Goal: Task Accomplishment & Management: Manage account settings

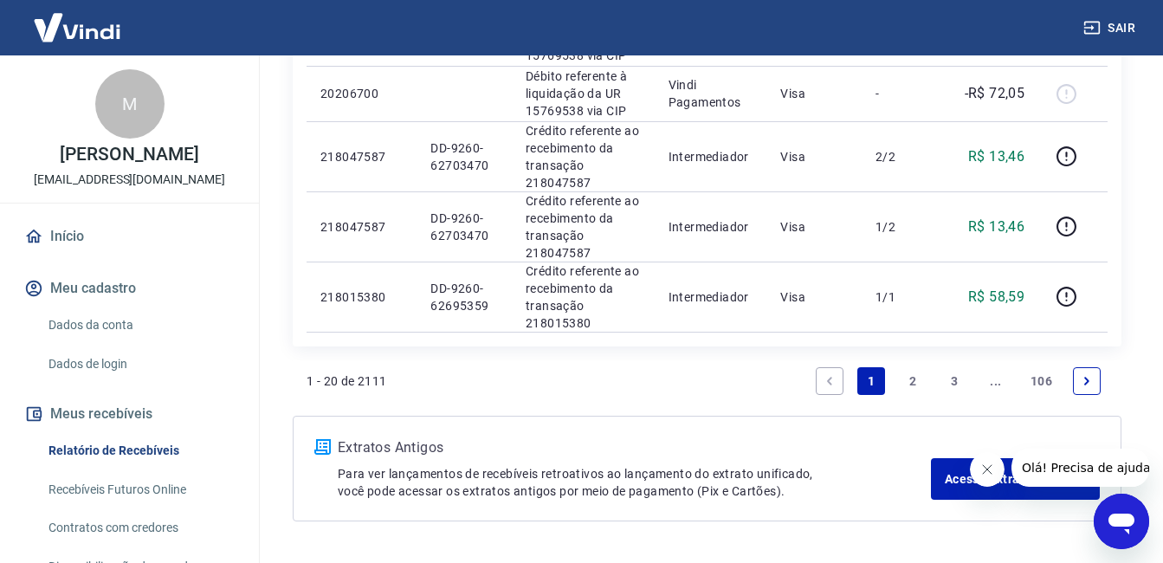
scroll to position [1598, 0]
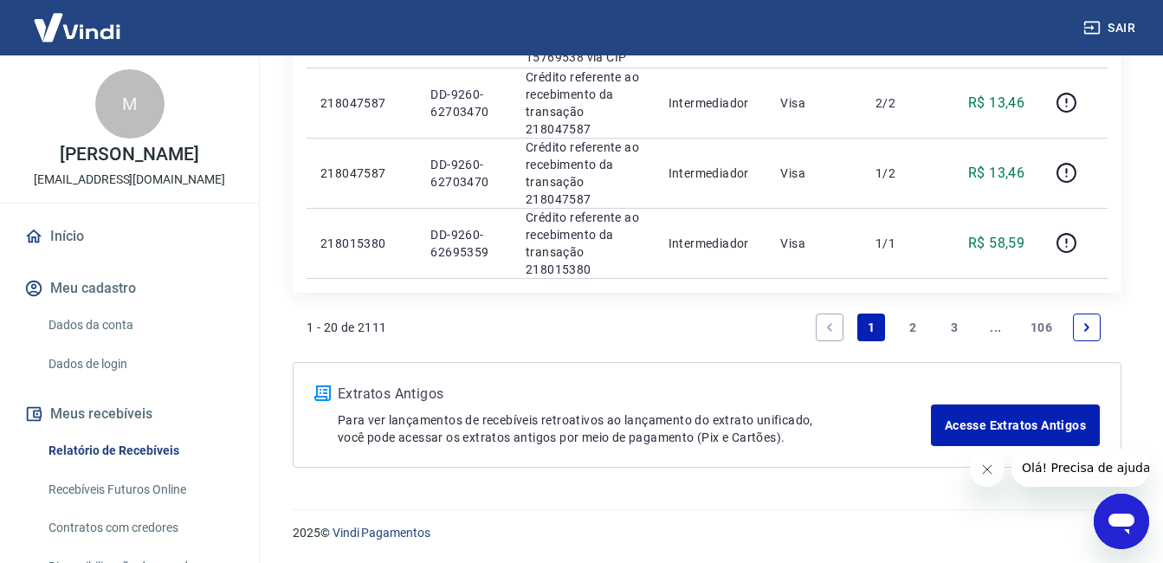
click at [915, 318] on link "2" at bounding box center [913, 328] width 28 height 28
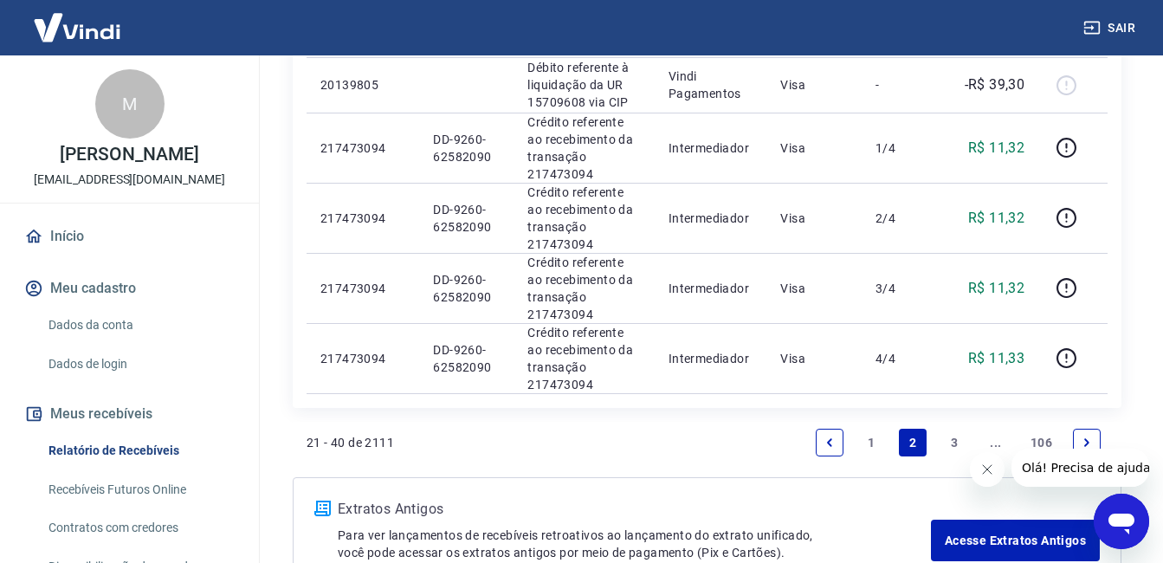
scroll to position [1399, 0]
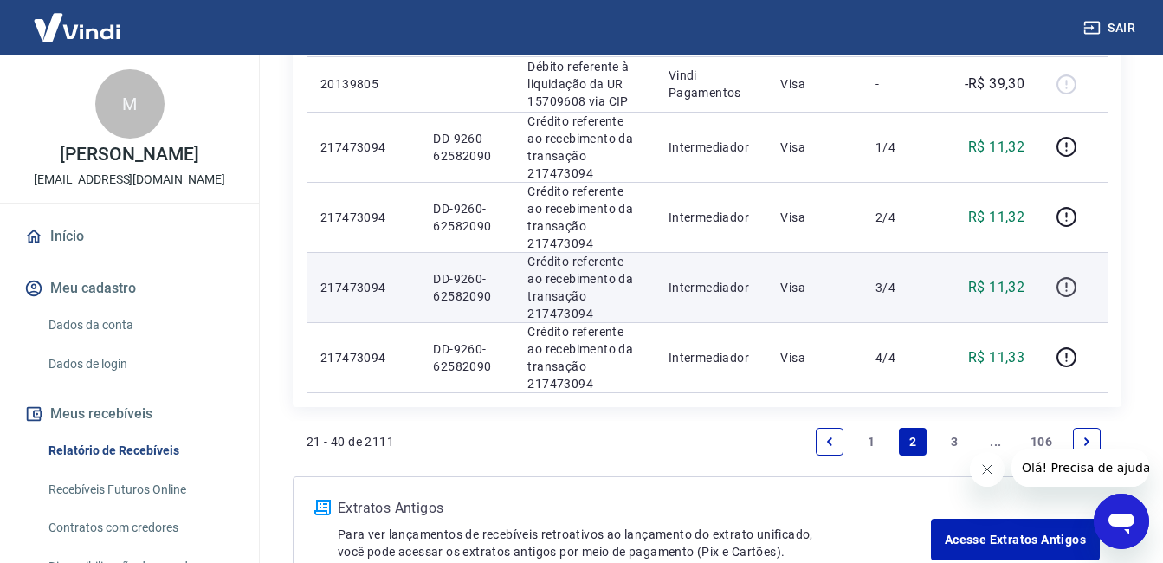
click at [1059, 277] on icon "button" at bounding box center [1067, 287] width 22 height 22
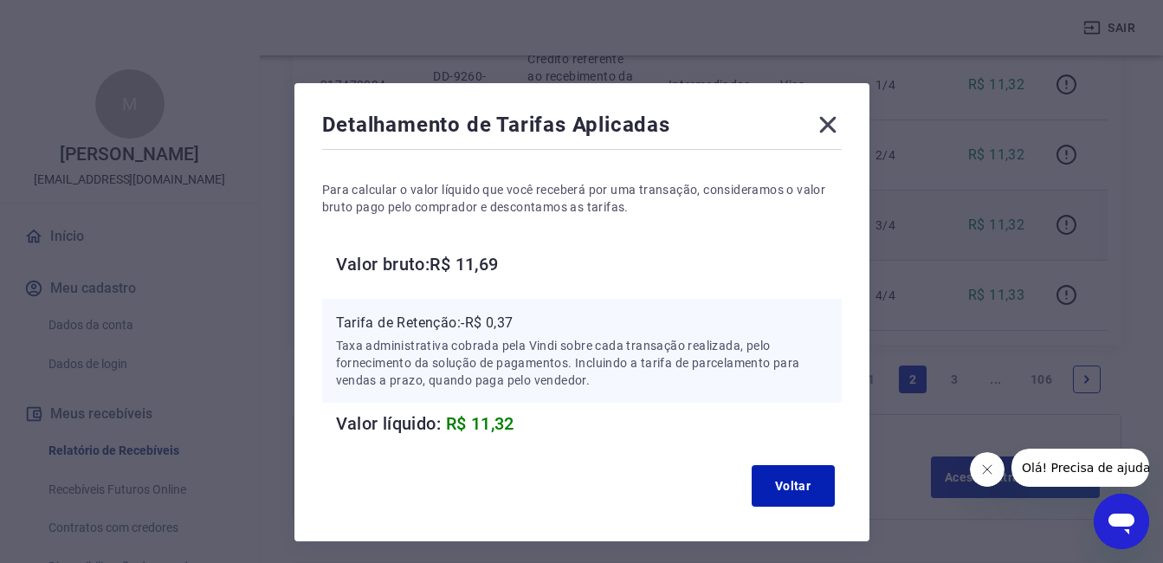
click at [838, 114] on icon at bounding box center [828, 125] width 28 height 28
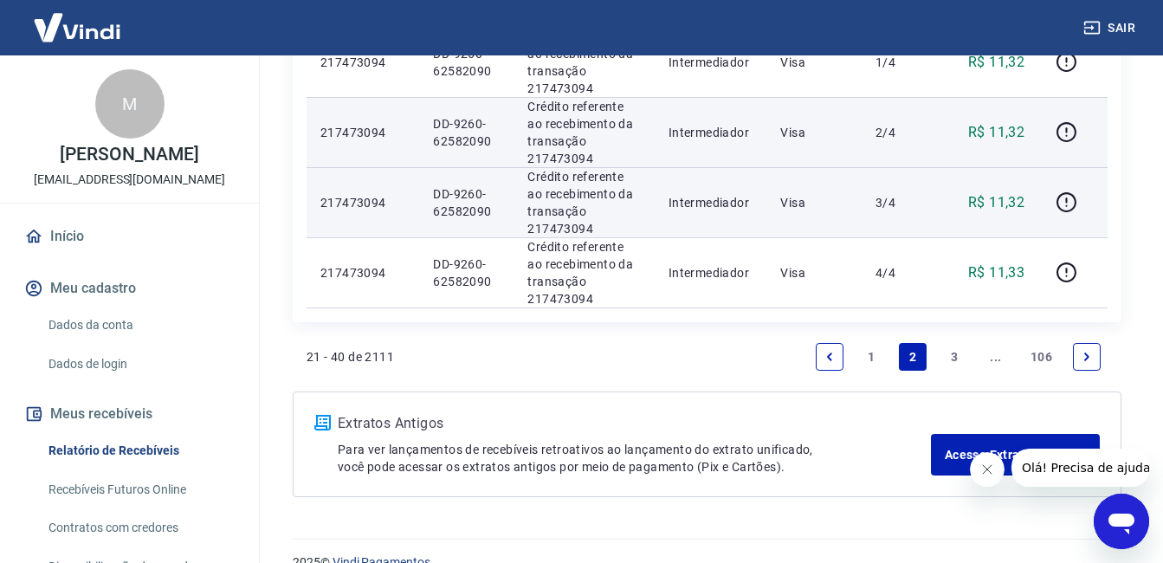
scroll to position [1486, 0]
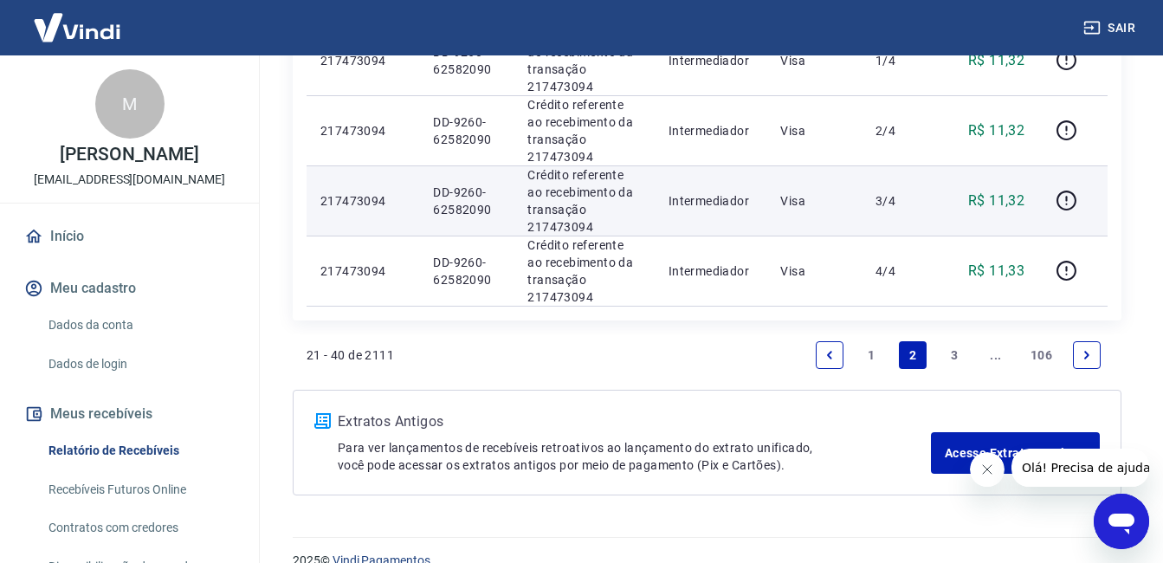
click at [956, 360] on link "3" at bounding box center [955, 355] width 28 height 28
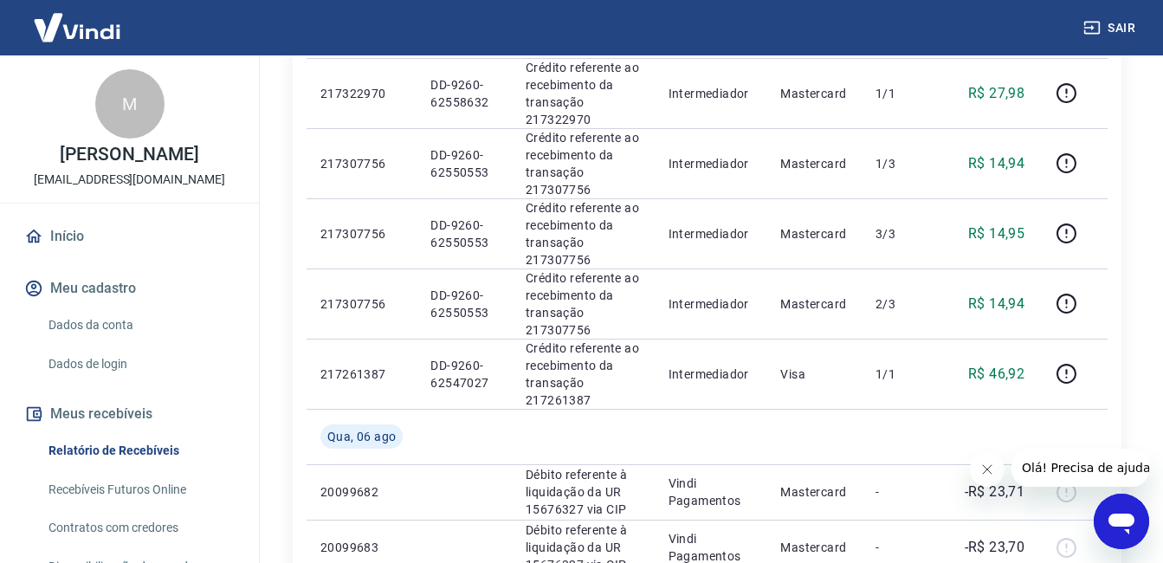
scroll to position [785, 0]
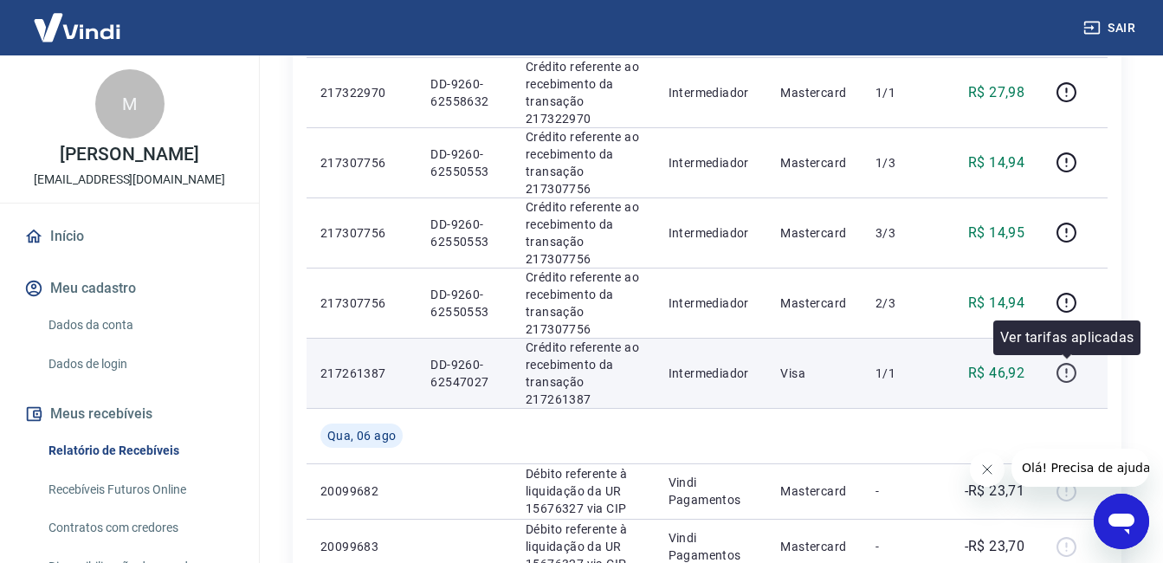
click at [1067, 368] on icon "button" at bounding box center [1067, 373] width 22 height 22
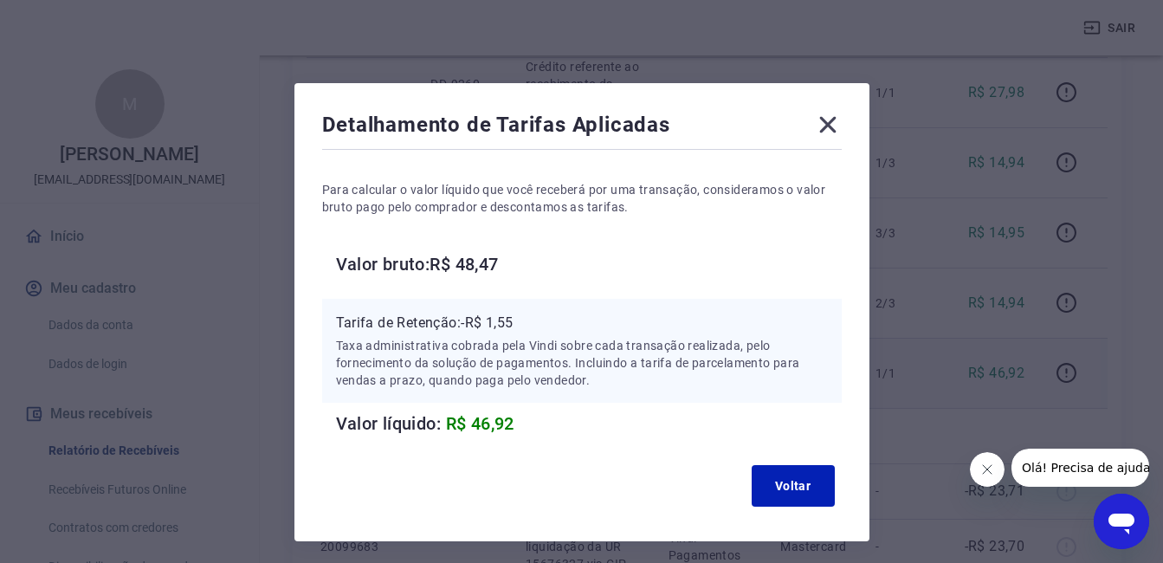
click at [836, 113] on icon at bounding box center [828, 125] width 28 height 28
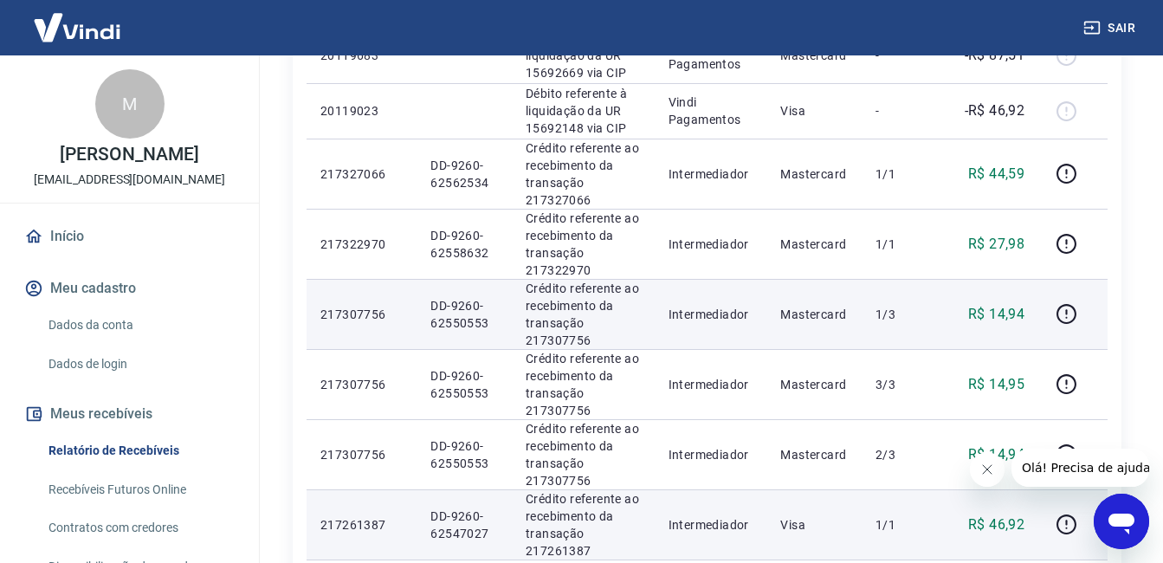
scroll to position [629, 0]
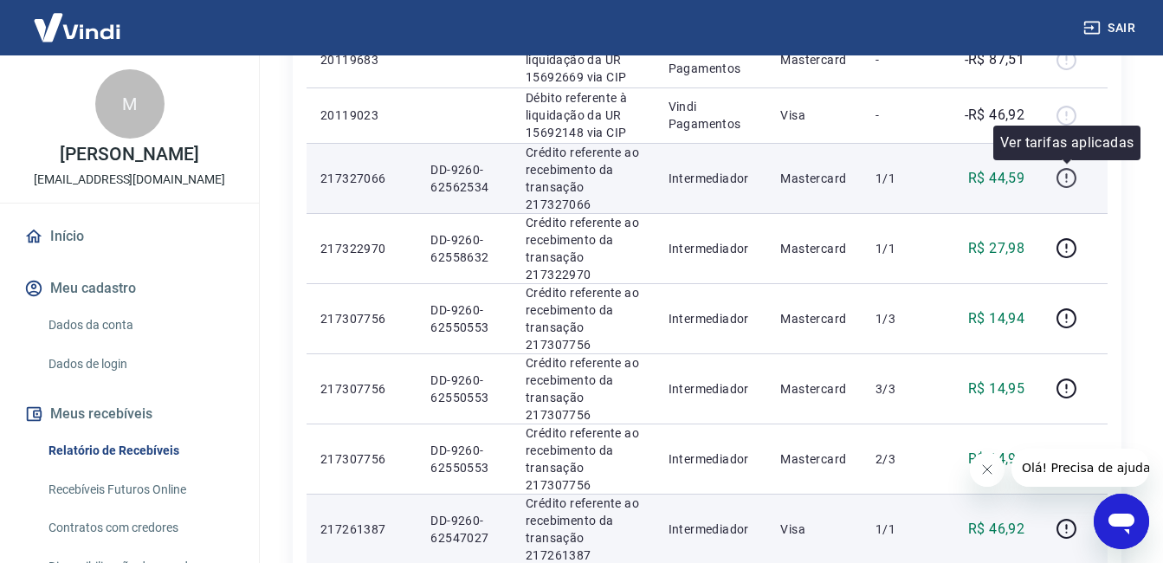
click at [1066, 181] on icon "button" at bounding box center [1067, 178] width 22 height 22
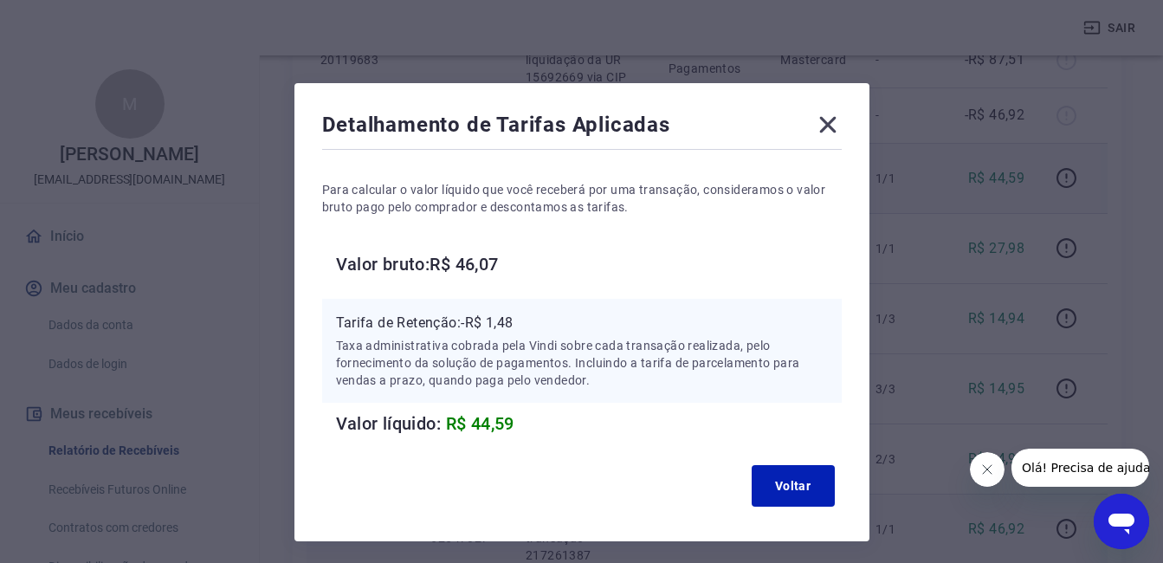
click at [832, 138] on icon at bounding box center [828, 125] width 28 height 28
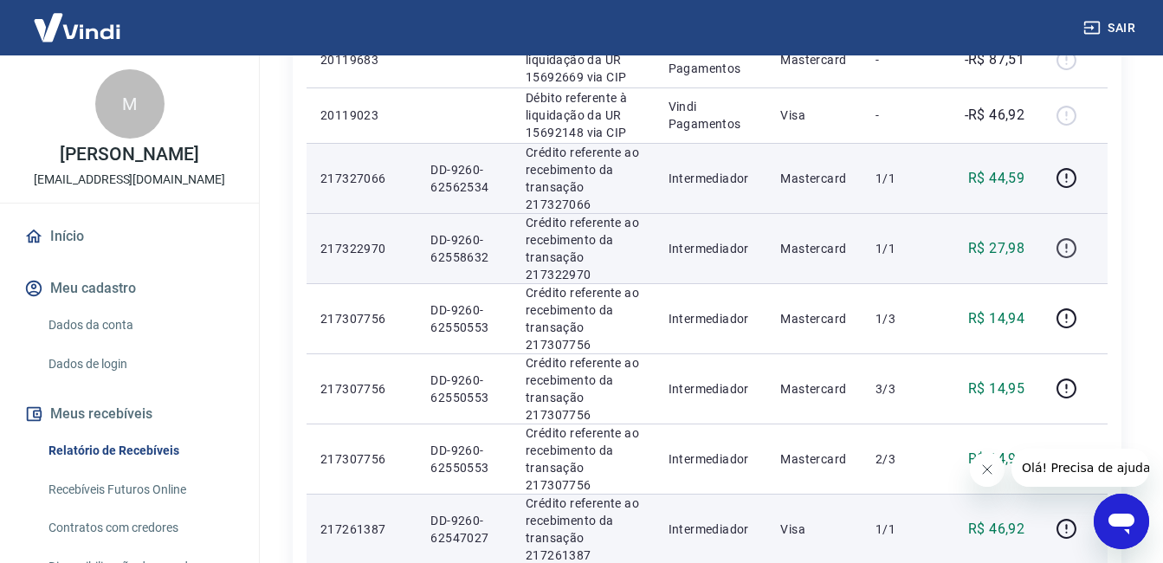
click at [1058, 236] on button "button" at bounding box center [1067, 249] width 28 height 28
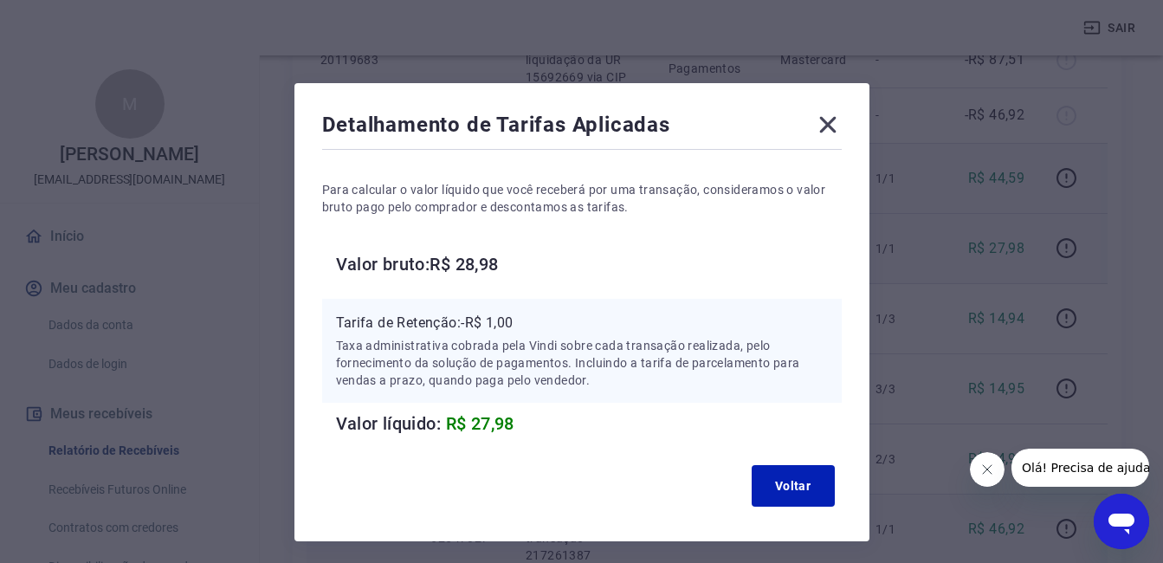
click at [829, 112] on icon at bounding box center [828, 125] width 28 height 28
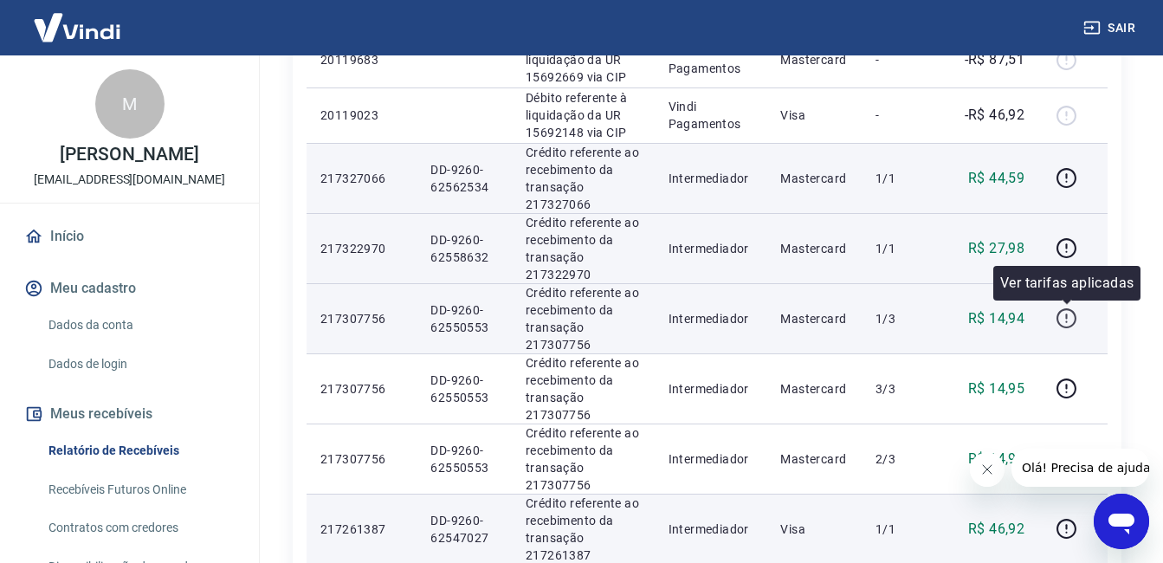
click at [1059, 320] on icon "button" at bounding box center [1067, 318] width 20 height 20
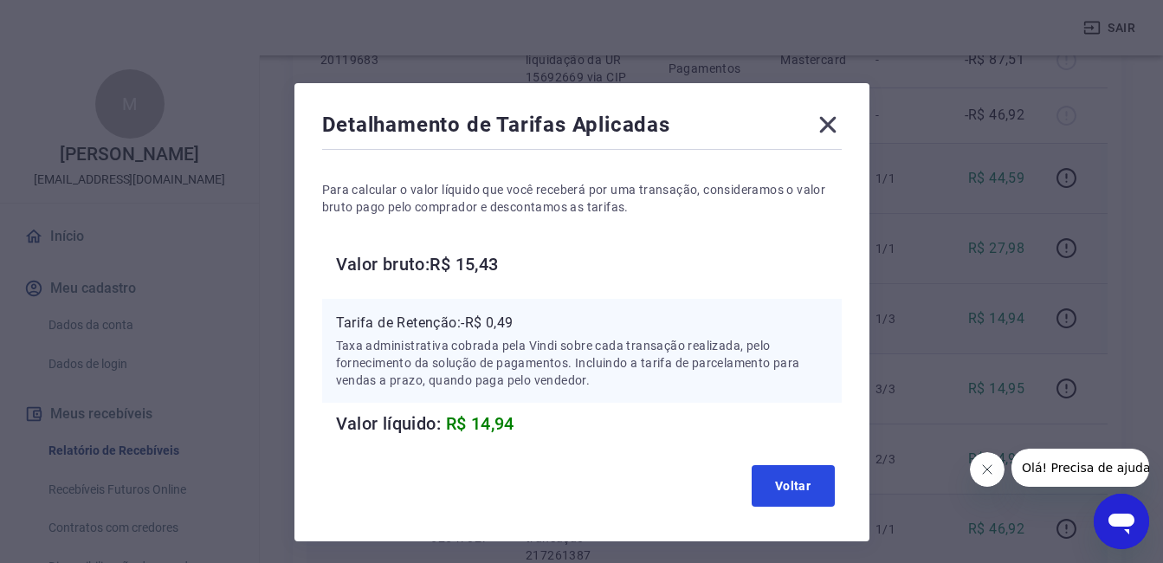
drag, startPoint x: 385, startPoint y: 273, endPoint x: 408, endPoint y: 310, distance: 43.5
click at [392, 308] on div "Tarifa de Retenção: -R$ 0,49 Taxa administrativa cobrada pela Vindi sobre cada …" at bounding box center [582, 351] width 520 height 104
